Goal: Task Accomplishment & Management: Complete application form

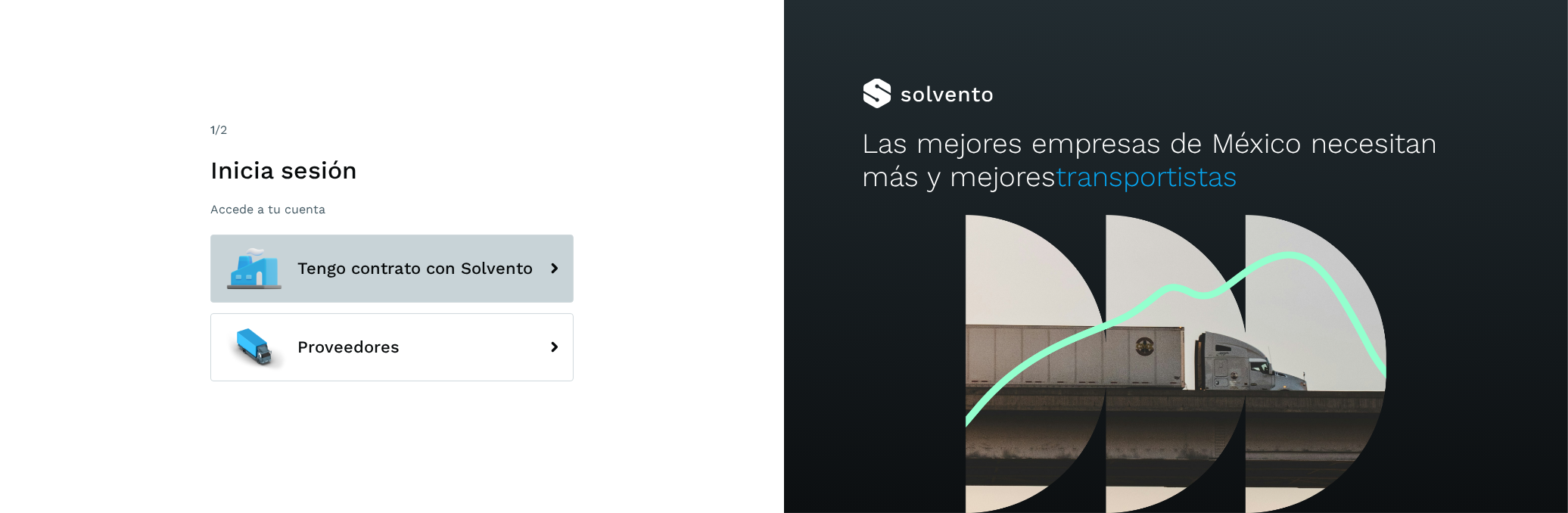
click at [520, 253] on button "Tengo contrato con Solvento" at bounding box center [392, 269] width 363 height 68
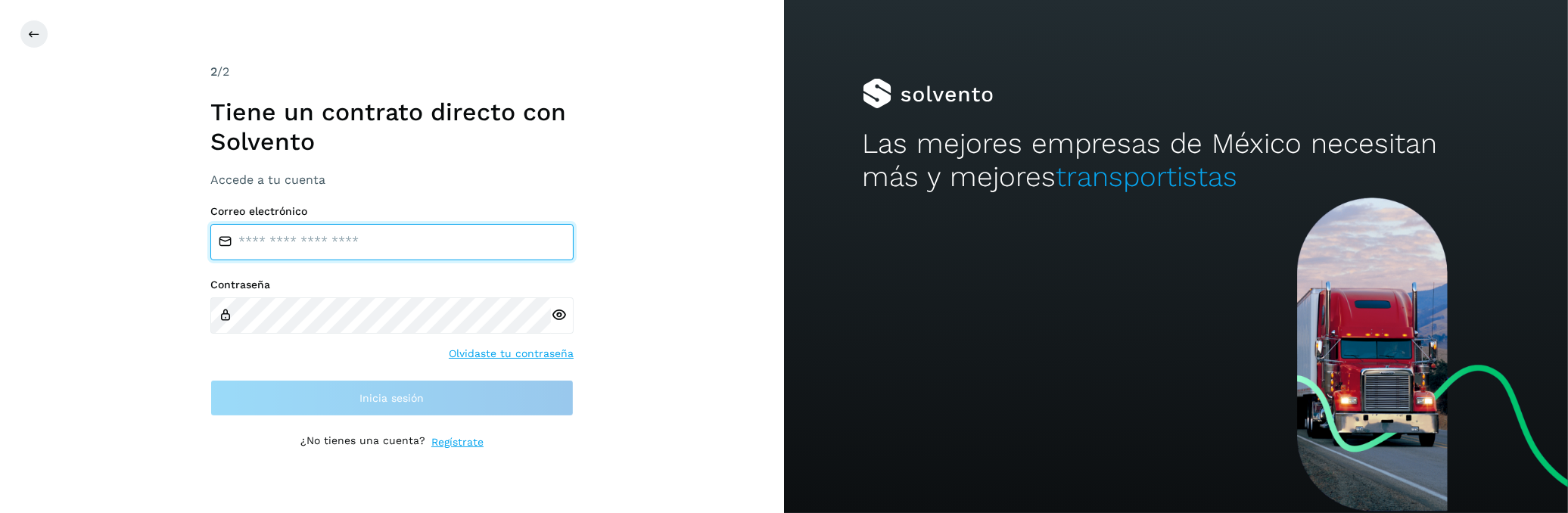
click at [438, 242] on input "email" at bounding box center [392, 242] width 363 height 36
type input "**********"
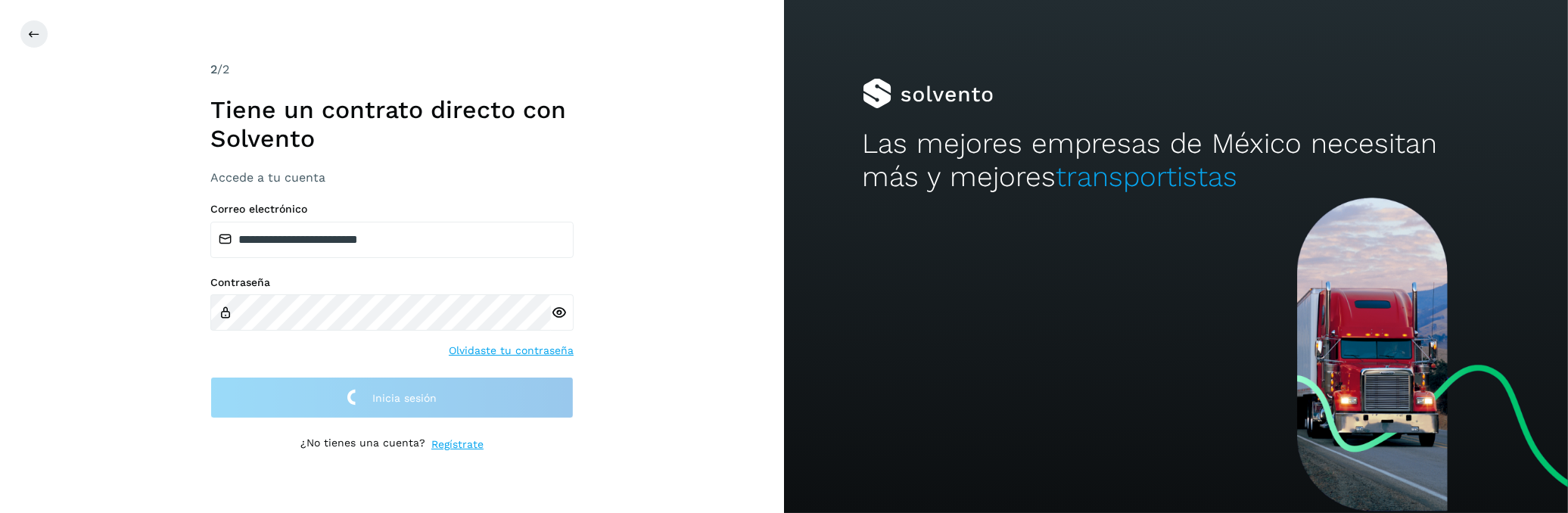
click at [121, 167] on div "**********" at bounding box center [392, 256] width 784 height 513
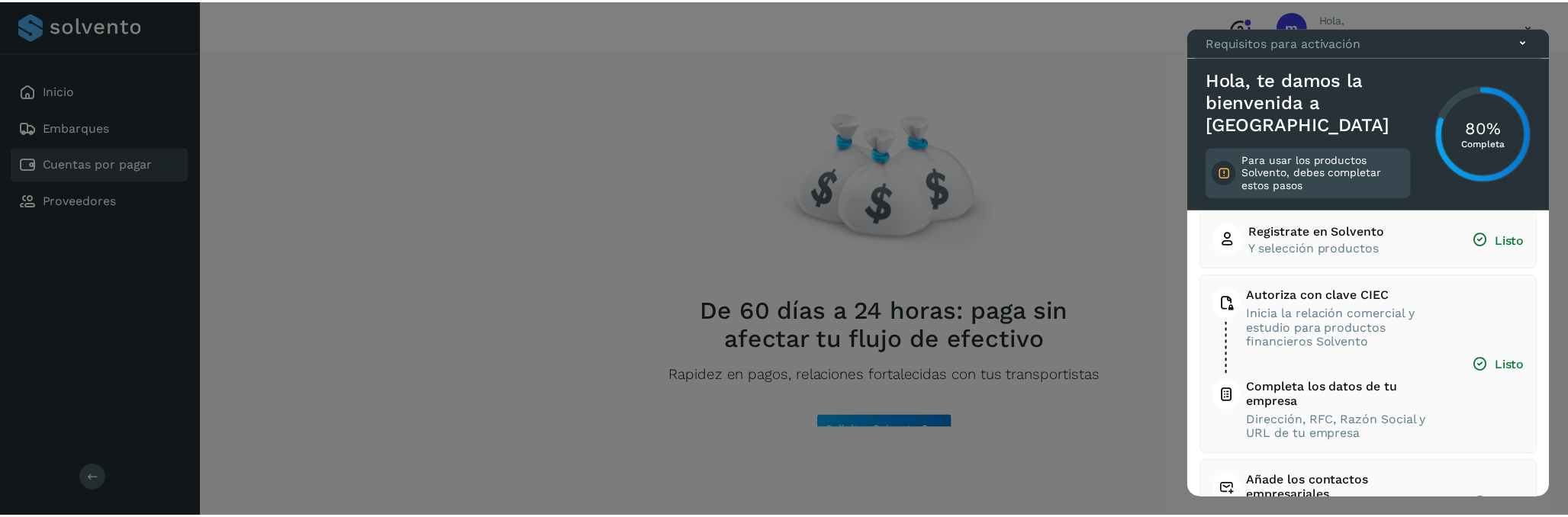
scroll to position [181, 0]
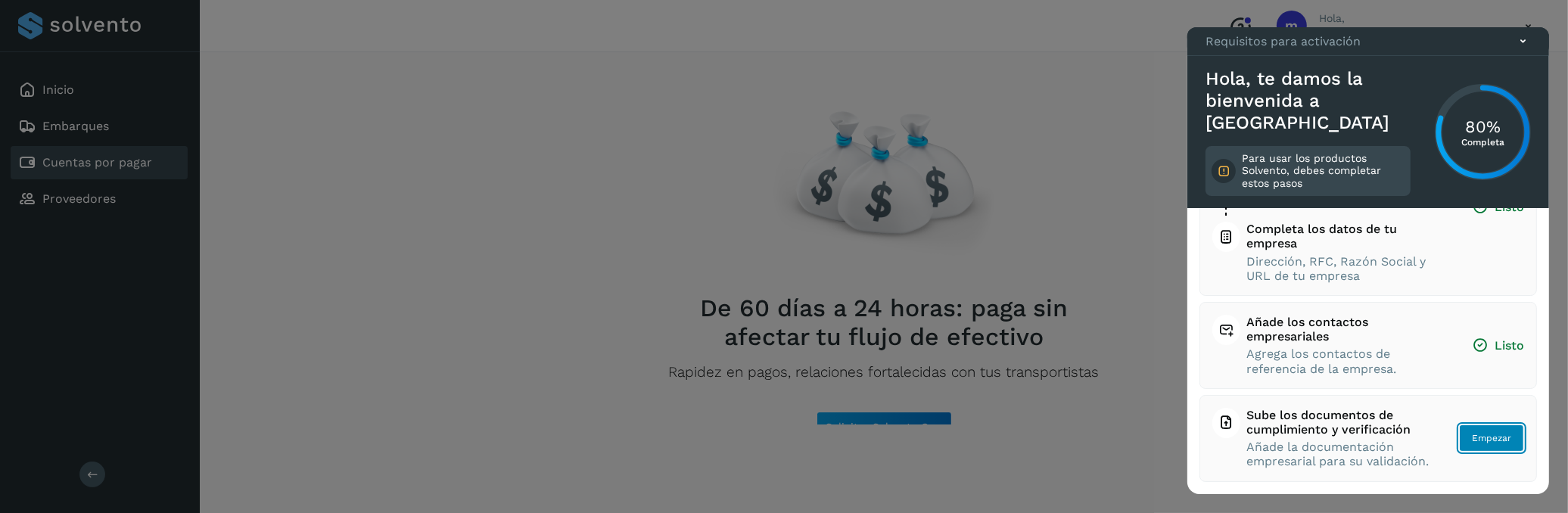
click at [1497, 432] on span "Empezar" at bounding box center [1492, 438] width 39 height 13
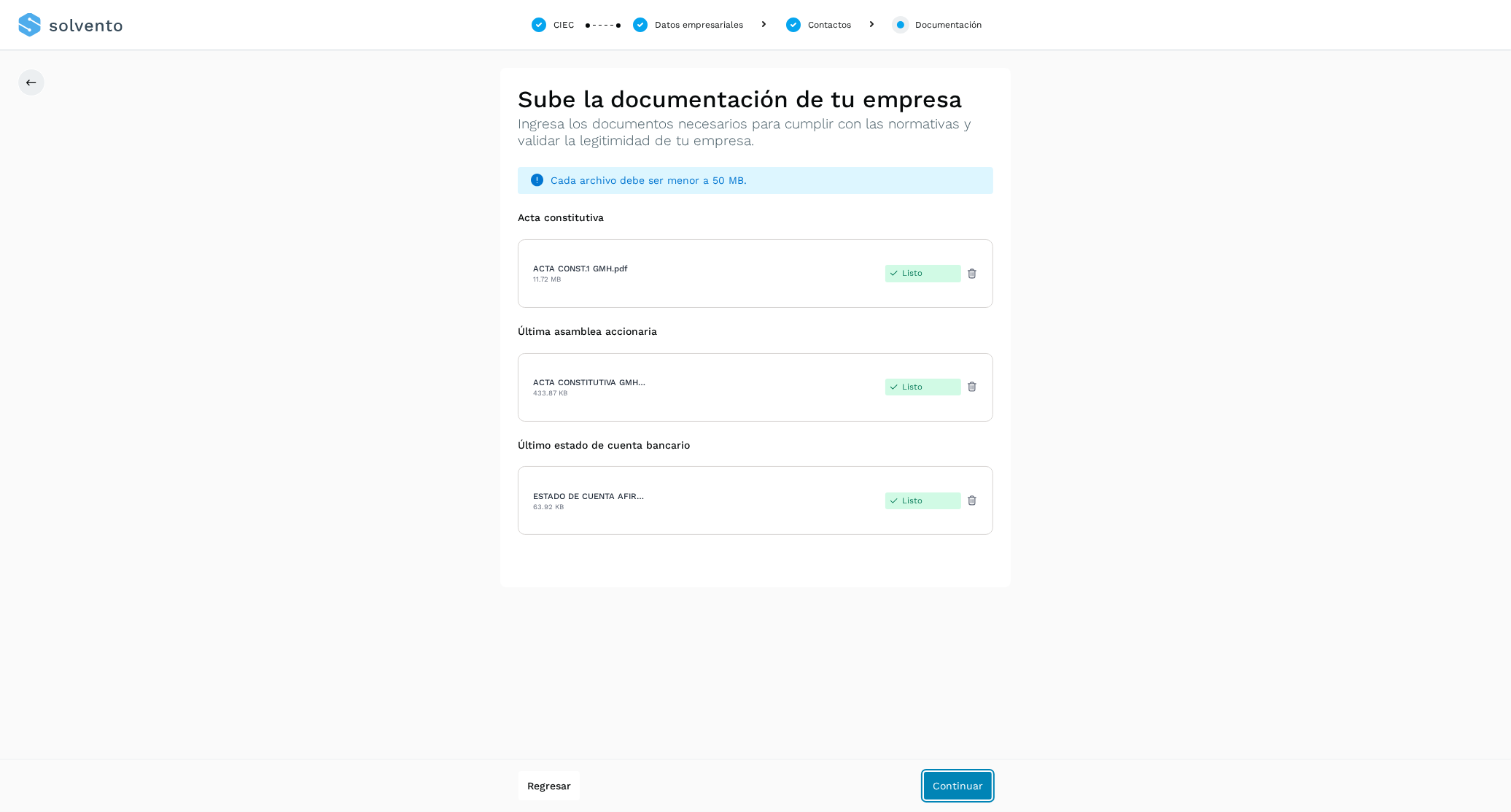
click at [967, 493] on span "Continuar" at bounding box center [958, 785] width 50 height 11
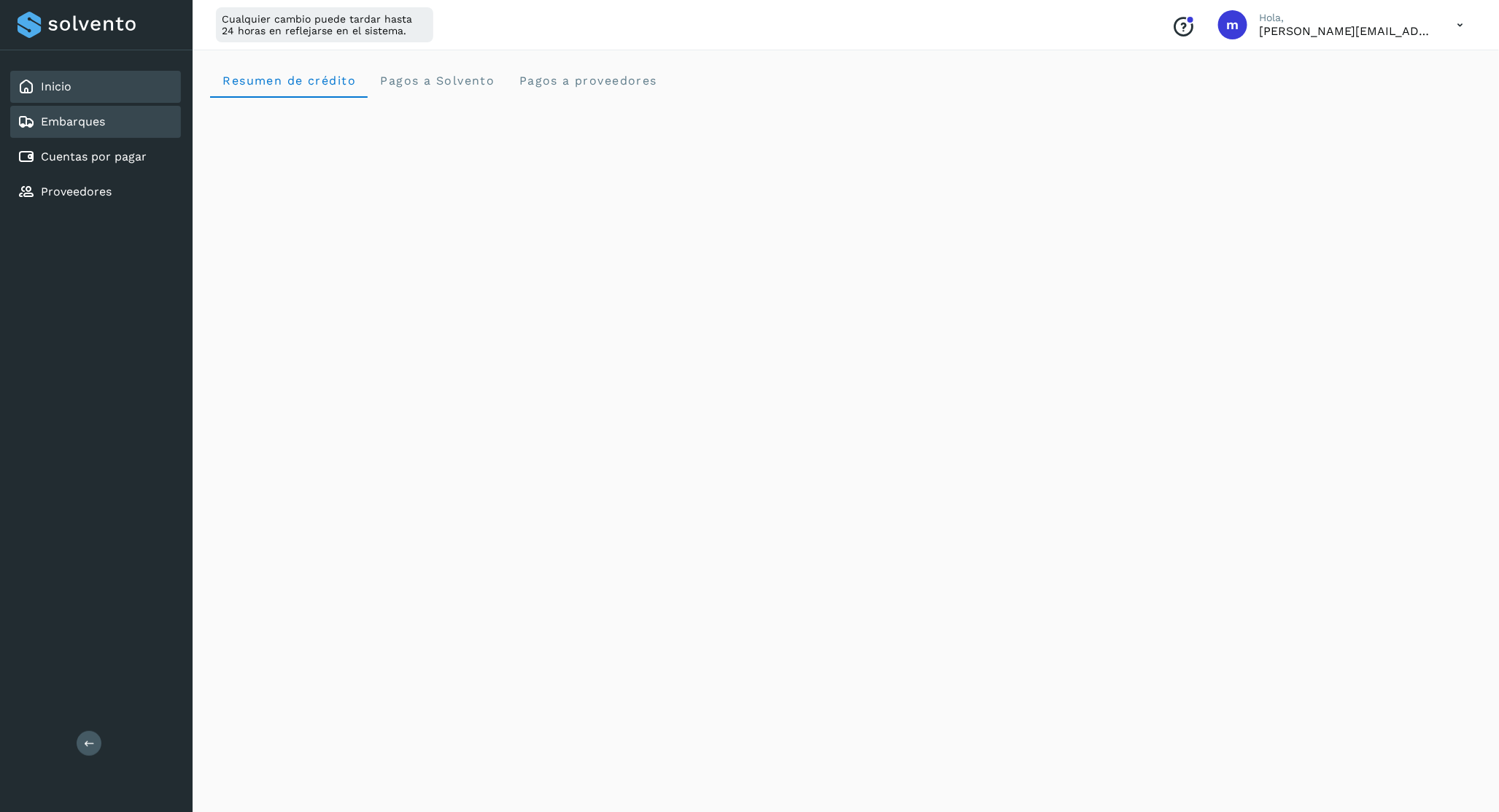
click at [152, 115] on div "Embarques" at bounding box center [95, 122] width 171 height 32
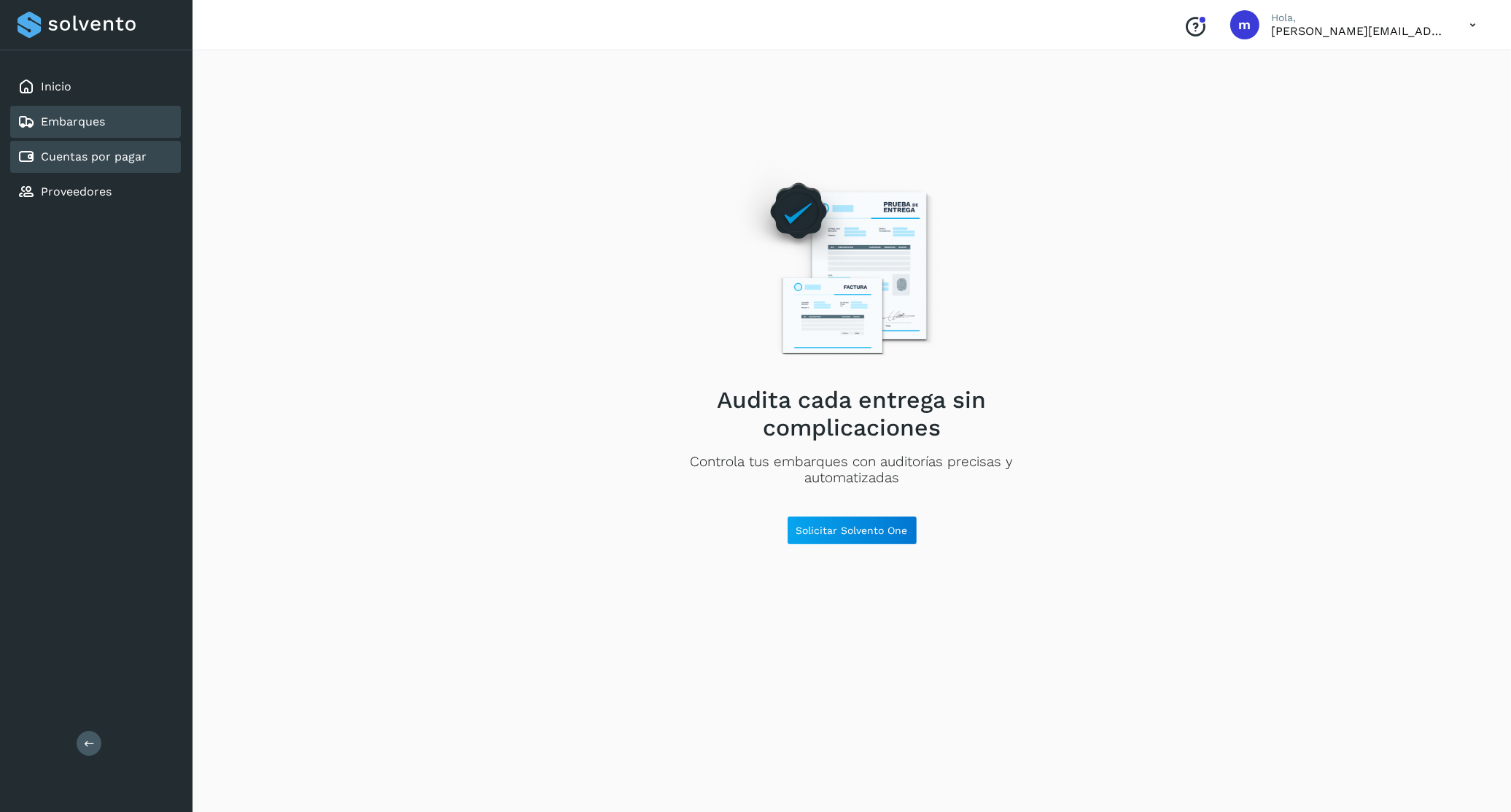
click at [129, 154] on link "Cuentas por pagar" at bounding box center [93, 156] width 106 height 14
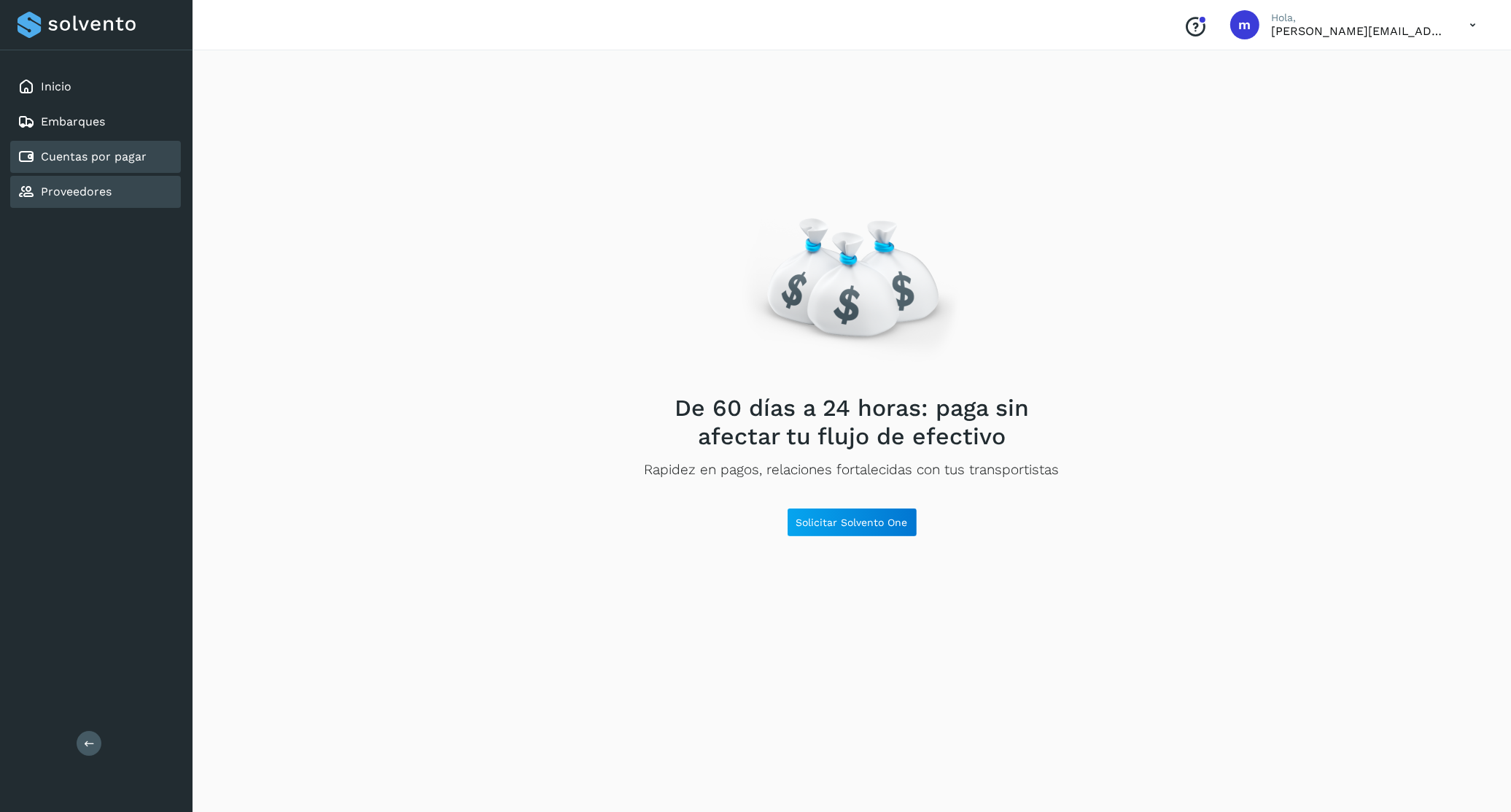
click at [134, 185] on div "Proveedores" at bounding box center [95, 192] width 171 height 32
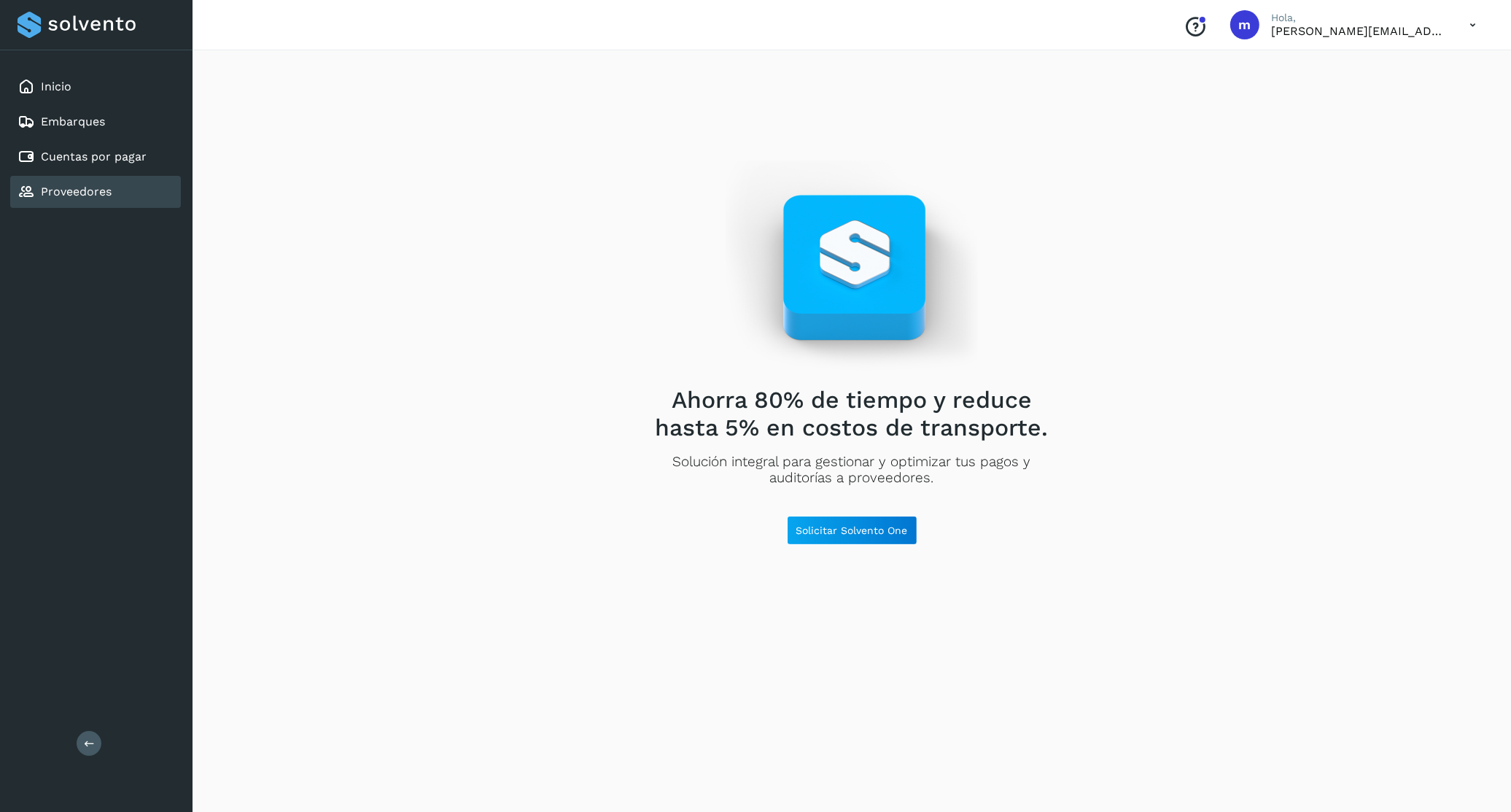
click at [1471, 26] on icon at bounding box center [1473, 25] width 30 height 30
click at [1416, 97] on div "Cerrar sesión" at bounding box center [1400, 94] width 174 height 27
